Goal: Task Accomplishment & Management: Manage account settings

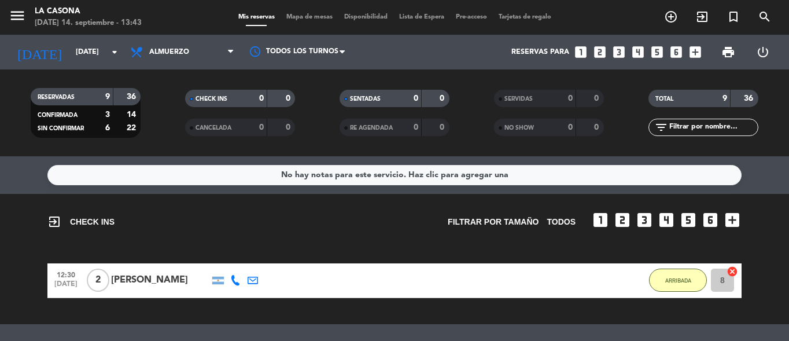
scroll to position [343, 0]
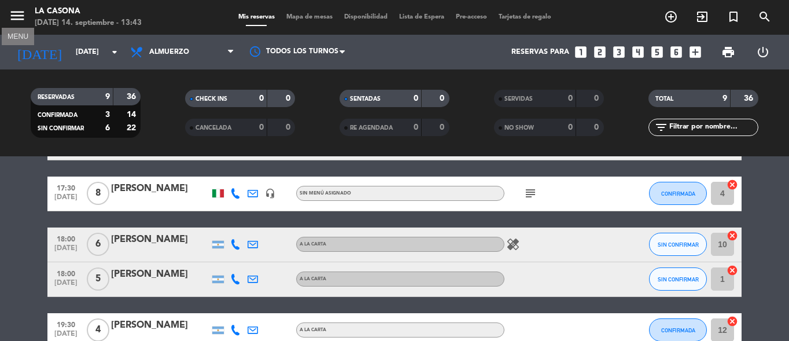
click at [24, 10] on icon "menu" at bounding box center [17, 15] width 17 height 17
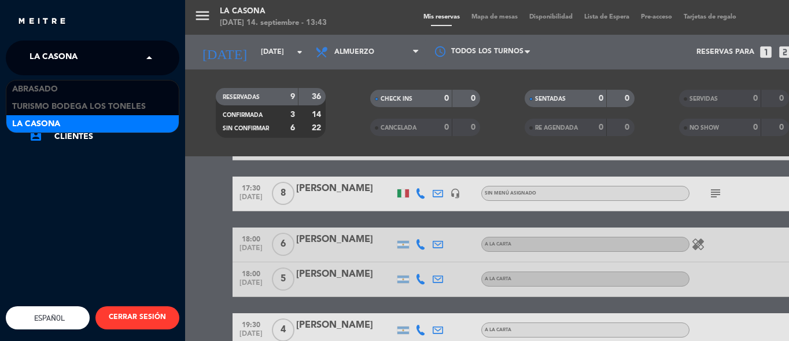
click at [148, 53] on span at bounding box center [152, 58] width 20 height 24
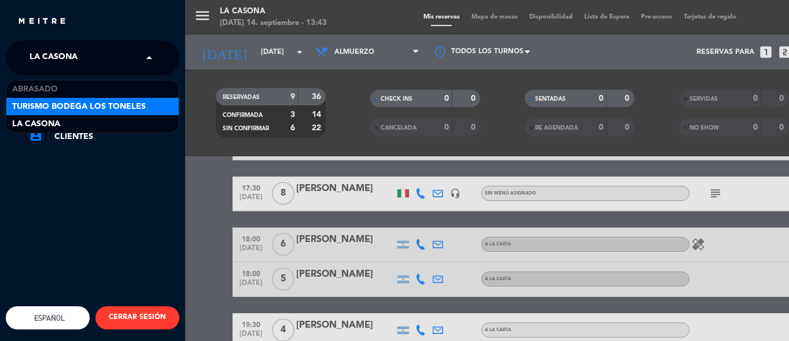
click at [155, 106] on div "Turismo Bodega Los Toneles" at bounding box center [92, 106] width 172 height 17
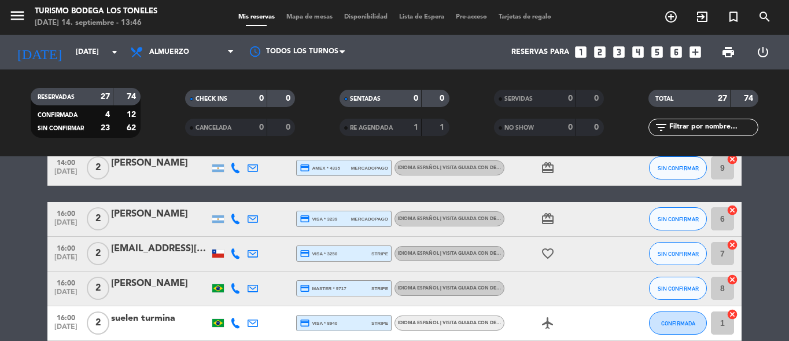
scroll to position [1033, 0]
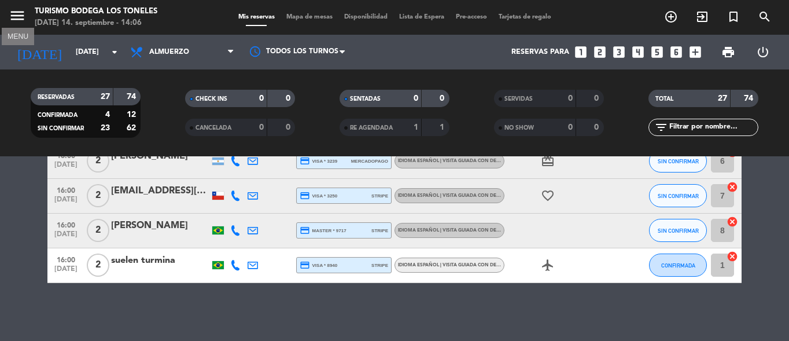
drag, startPoint x: 10, startPoint y: 12, endPoint x: 56, endPoint y: 12, distance: 45.7
click at [11, 12] on icon "menu" at bounding box center [17, 15] width 17 height 17
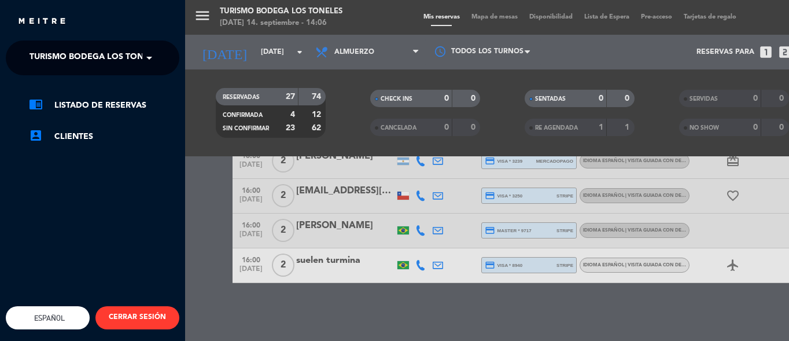
click at [148, 58] on span at bounding box center [152, 58] width 20 height 24
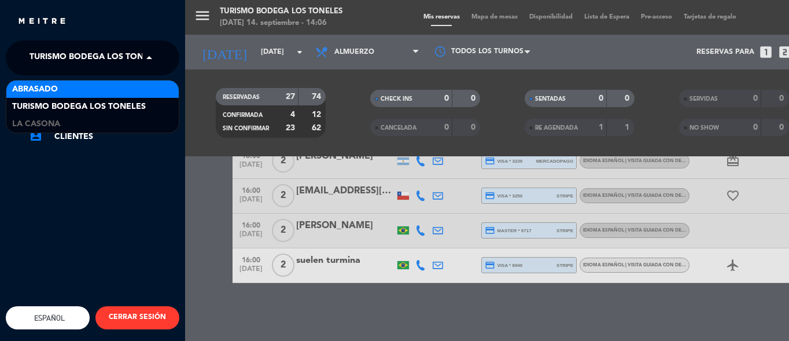
click at [149, 84] on div "Abrasado" at bounding box center [92, 88] width 172 height 17
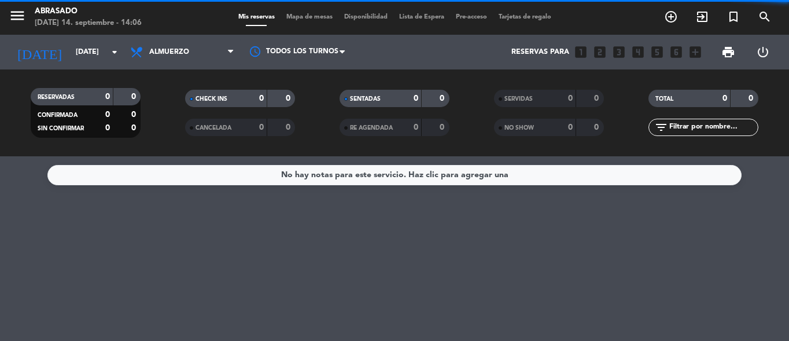
scroll to position [0, 0]
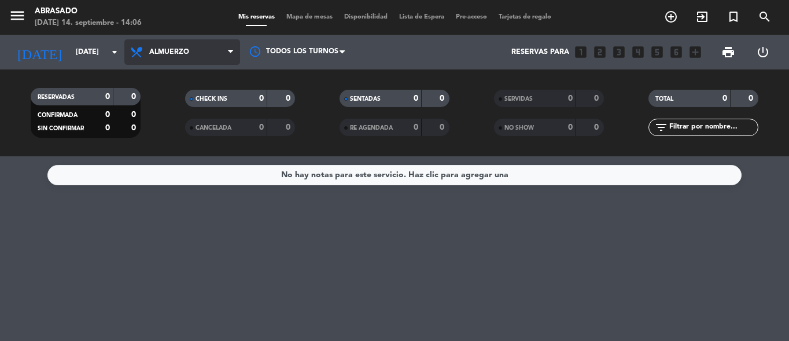
click at [225, 49] on span "Almuerzo" at bounding box center [182, 51] width 116 height 25
click at [174, 186] on ng-component "menu Abrasado [DATE] 14. septiembre - 14:06 Mis reservas Mapa de mesas Disponib…" at bounding box center [394, 170] width 789 height 341
click at [209, 49] on span "Cena" at bounding box center [182, 51] width 116 height 25
click at [218, 54] on span "Cena" at bounding box center [182, 51] width 116 height 25
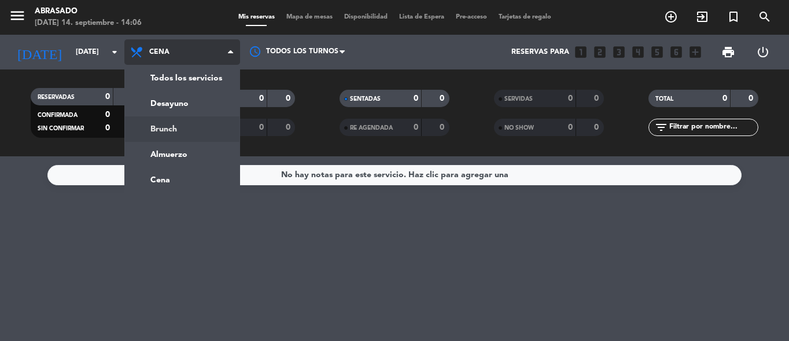
click at [161, 124] on div "menu Abrasado [DATE] 14. septiembre - 14:06 Mis reservas Mapa de mesas Disponib…" at bounding box center [394, 78] width 789 height 156
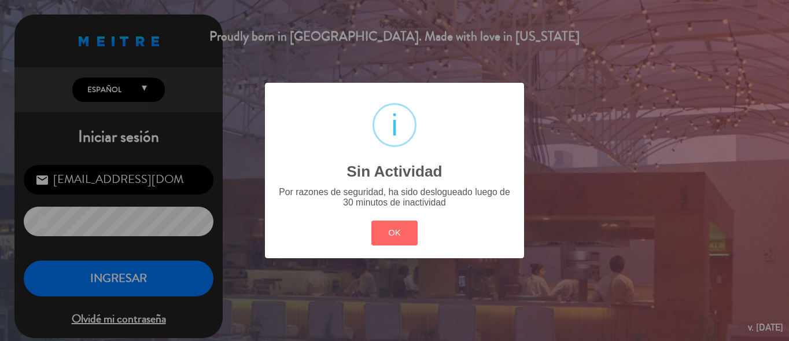
click at [237, 86] on div "? ! i Sin Actividad × Por razones de seguridad, ha sido deslogueado luego de 30…" at bounding box center [394, 170] width 789 height 341
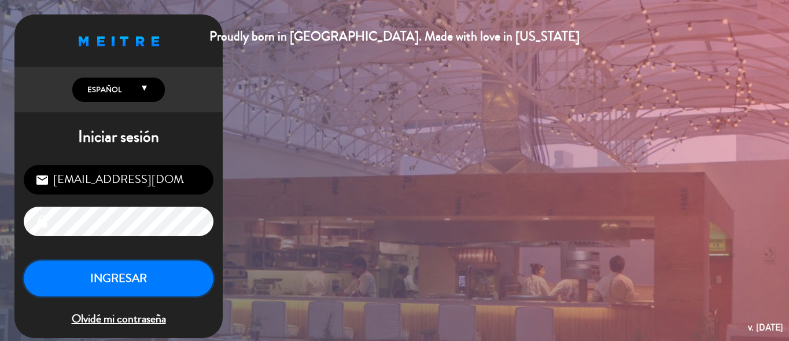
click at [169, 275] on button "INGRESAR" at bounding box center [119, 278] width 190 height 36
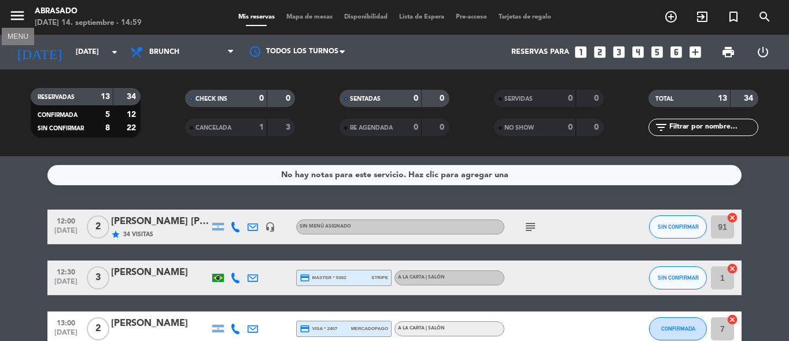
click at [20, 25] on button "menu" at bounding box center [17, 17] width 17 height 21
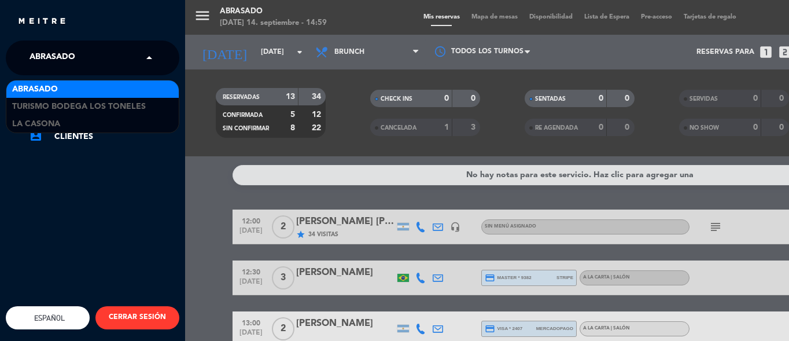
click at [138, 57] on input "text" at bounding box center [93, 58] width 141 height 25
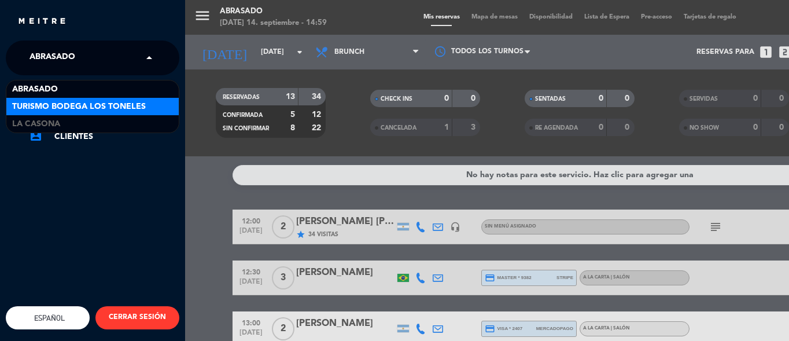
click at [137, 103] on span "Turismo Bodega Los Toneles" at bounding box center [79, 106] width 134 height 13
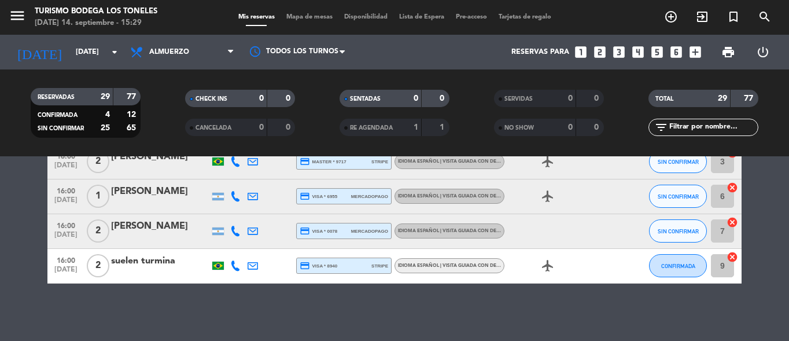
scroll to position [1232, 0]
